Goal: Task Accomplishment & Management: Use online tool/utility

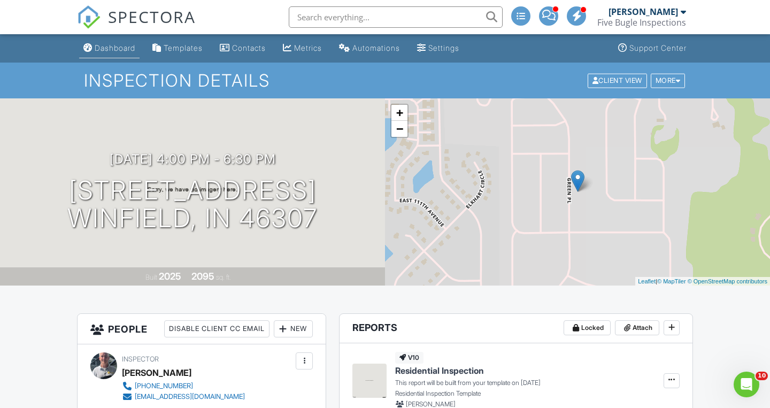
click at [135, 52] on div "Dashboard" at bounding box center [115, 47] width 41 height 9
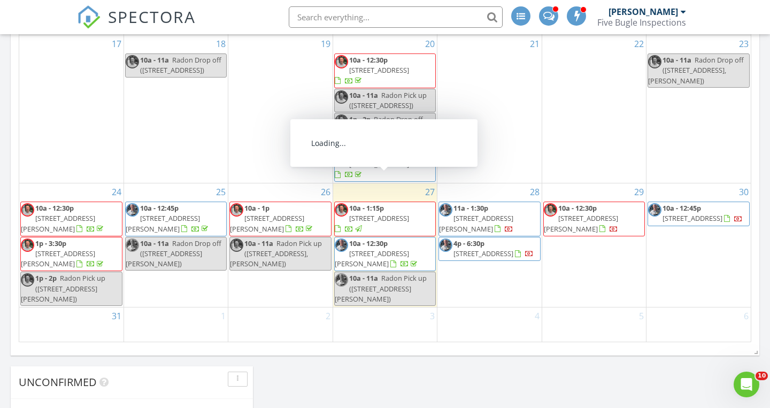
scroll to position [323, 0]
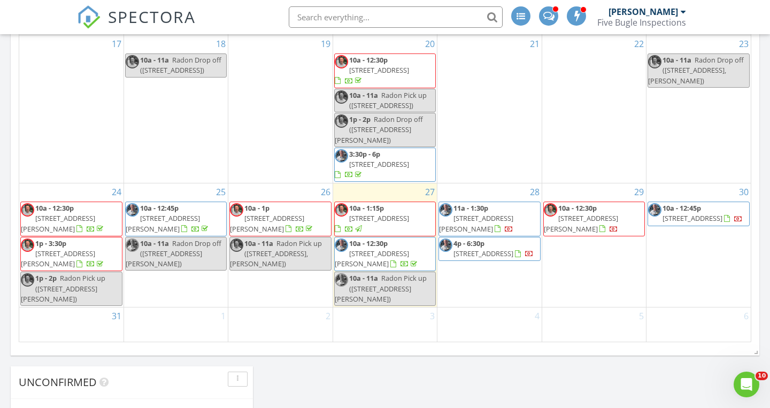
click at [409, 213] on span "602 W St Rd 8 , Hebron 46341" at bounding box center [379, 218] width 60 height 10
click at [420, 237] on span "10a - 12:30p 11936 Montgomery St, Crown Point 46307" at bounding box center [385, 253] width 101 height 32
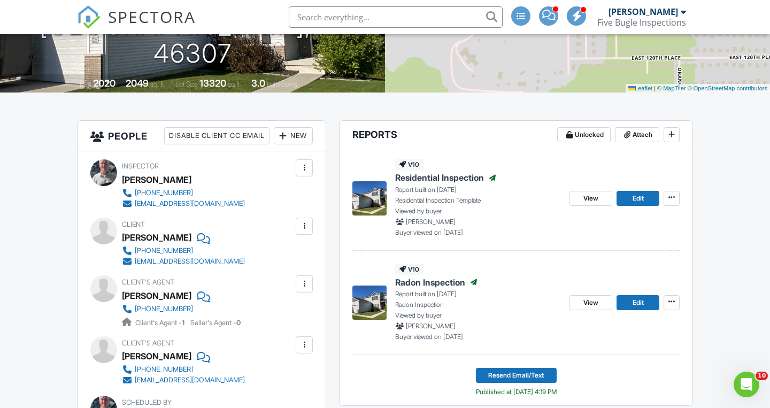
scroll to position [191, 0]
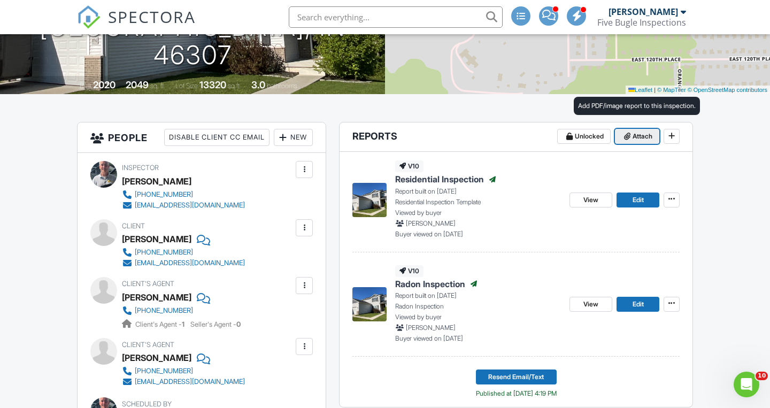
click at [638, 137] on span "Attach" at bounding box center [643, 136] width 20 height 11
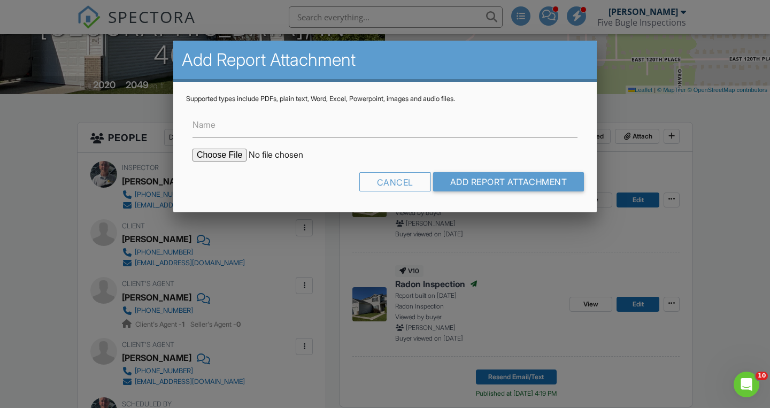
click at [214, 149] on input "file" at bounding box center [284, 155] width 182 height 13
type input "C:\fakepath\11936-[GEOGRAPHIC_DATA]-St-202508271844.pdf"
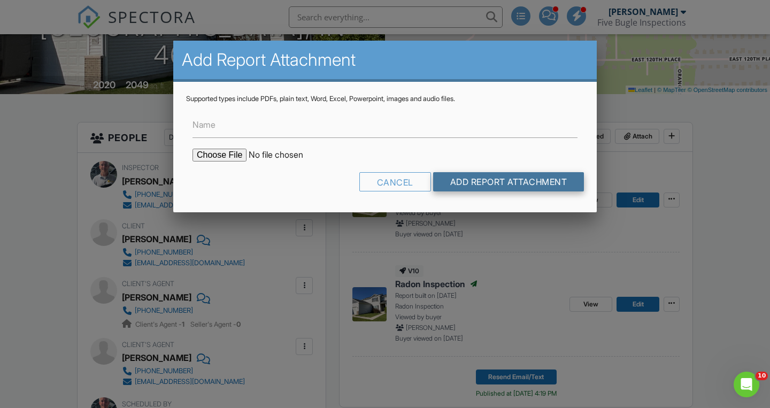
click at [513, 185] on input "Add Report Attachment" at bounding box center [508, 181] width 151 height 19
